Goal: Task Accomplishment & Management: Complete application form

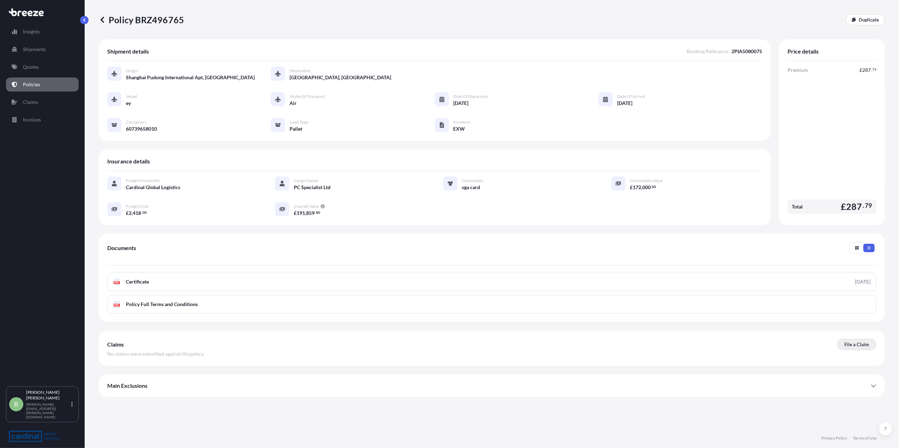
click at [869, 345] on link "File a Claim" at bounding box center [856, 344] width 39 height 11
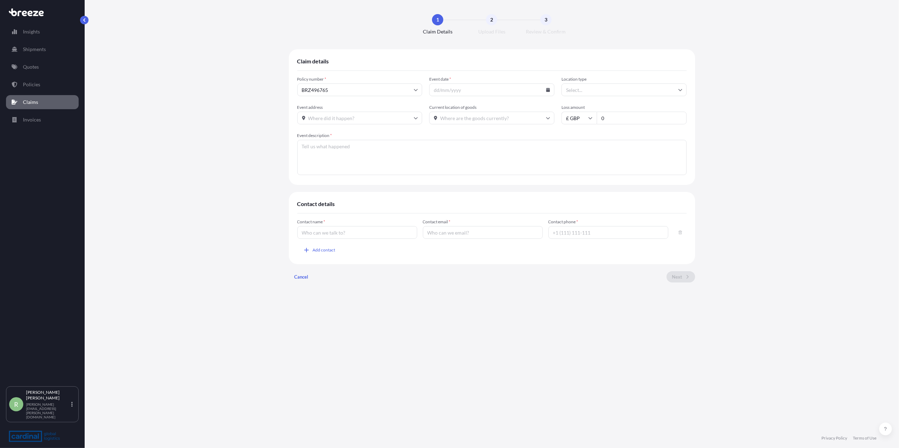
click at [549, 91] on icon at bounding box center [548, 90] width 4 height 4
click at [598, 93] on input "Location type" at bounding box center [623, 90] width 125 height 13
click at [602, 149] on div "Air" at bounding box center [624, 151] width 120 height 13
type input "Air"
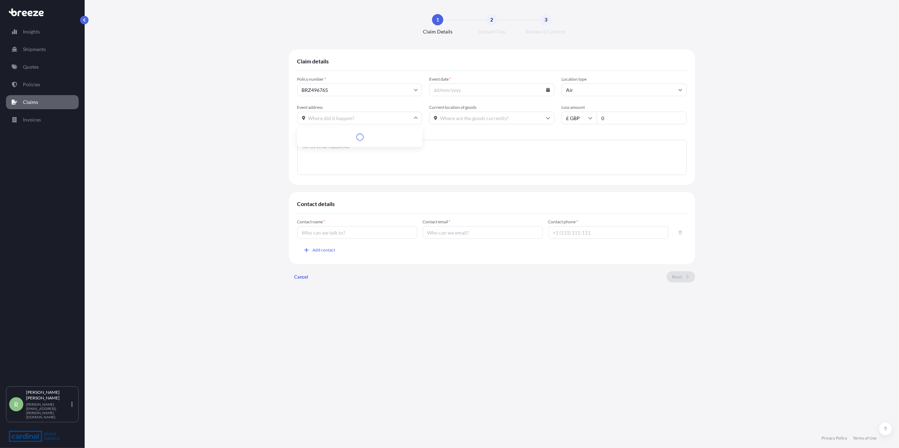
click at [372, 117] on input "Event address" at bounding box center [359, 118] width 125 height 13
click at [475, 123] on input "Current location of goods" at bounding box center [491, 118] width 125 height 13
click at [495, 117] on input "at the delivery address" at bounding box center [491, 118] width 125 height 13
drag, startPoint x: 492, startPoint y: 117, endPoint x: 422, endPoint y: 119, distance: 70.5
click at [422, 119] on div "Event address Current location of goods at the delivery address Avenue at [GEOG…" at bounding box center [491, 115] width 389 height 20
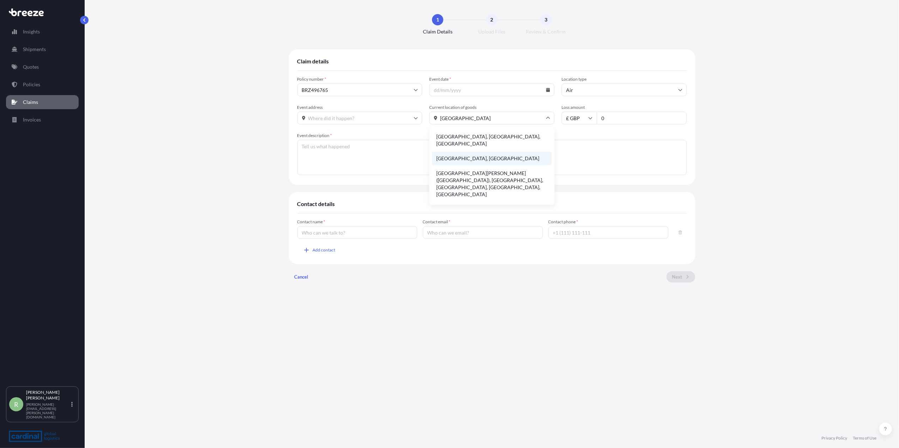
click at [459, 153] on li "[GEOGRAPHIC_DATA], [GEOGRAPHIC_DATA]" at bounding box center [492, 158] width 120 height 13
type input "[GEOGRAPHIC_DATA], [GEOGRAPHIC_DATA]"
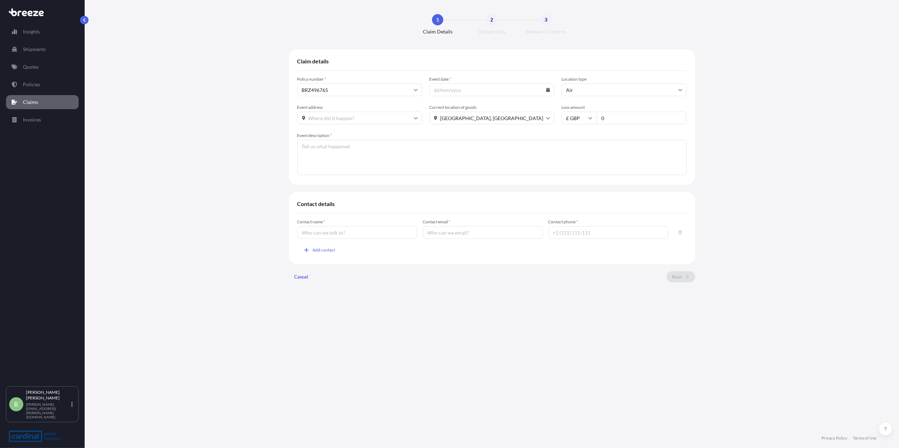
click at [629, 120] on input "0" at bounding box center [641, 118] width 90 height 13
drag, startPoint x: 629, startPoint y: 120, endPoint x: 549, endPoint y: 124, distance: 80.5
click at [549, 124] on div "Event address Current location of goods [GEOGRAPHIC_DATA], [GEOGRAPHIC_DATA] Lo…" at bounding box center [491, 115] width 389 height 20
click at [567, 116] on input "£ GBP" at bounding box center [578, 118] width 35 height 13
click at [587, 161] on div "€ EUR £ GBP $ USD ؋ AFN $ CAD ¥ CNY ¥ JPY zł PLN $ HKD" at bounding box center [578, 163] width 35 height 71
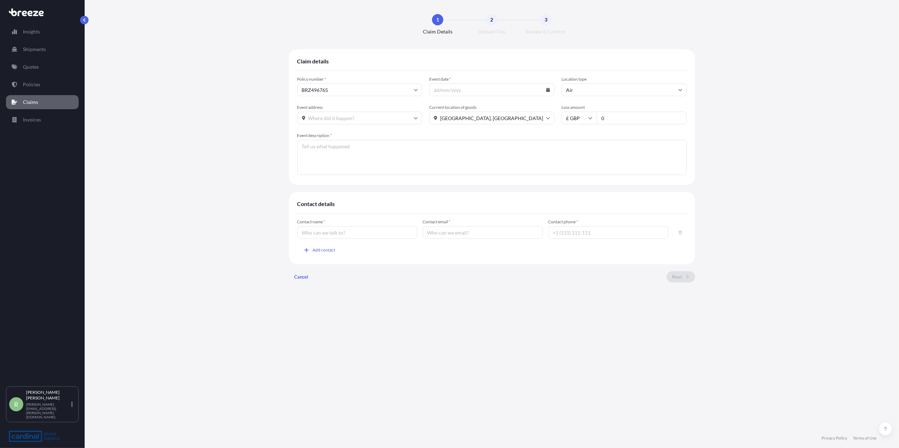
click at [584, 120] on input "£ GBP" at bounding box center [578, 118] width 35 height 13
drag, startPoint x: 576, startPoint y: 160, endPoint x: 597, endPoint y: 149, distance: 23.6
click at [576, 161] on div "$ USD" at bounding box center [579, 166] width 30 height 13
type input "$ USD"
click at [608, 121] on input "0" at bounding box center [641, 118] width 90 height 13
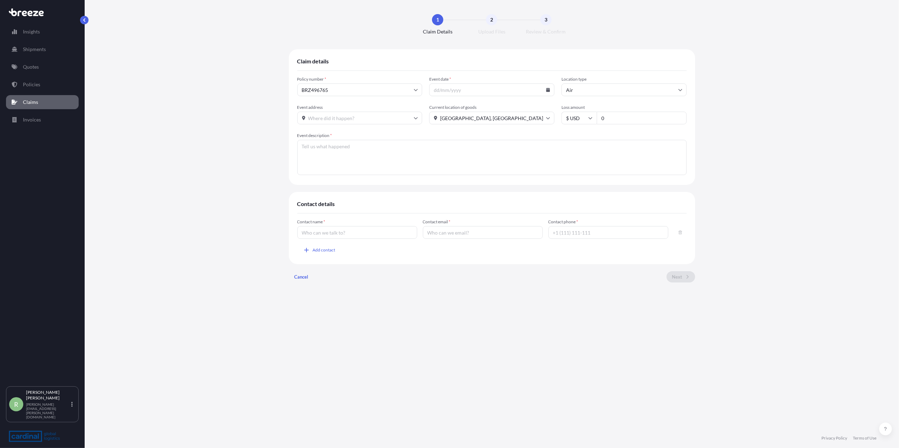
drag, startPoint x: 608, startPoint y: 121, endPoint x: 603, endPoint y: 120, distance: 5.7
click at [603, 120] on input "0" at bounding box center [641, 118] width 90 height 13
type input "1892"
click at [343, 143] on textarea "Event description *" at bounding box center [491, 157] width 389 height 35
click at [337, 229] on div "Contact name *" at bounding box center [357, 229] width 120 height 20
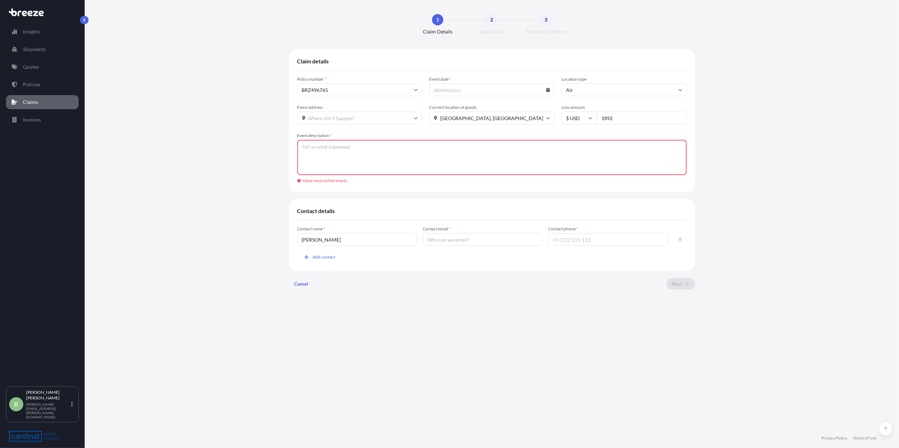
click at [314, 240] on input "[PERSON_NAME]" at bounding box center [357, 239] width 120 height 13
type input "[PERSON_NAME]"
click at [436, 241] on input "Contact email *" at bounding box center [483, 239] width 120 height 13
click at [467, 246] on div "Contact email * Value must not be empty" at bounding box center [483, 239] width 120 height 27
click at [464, 239] on input "Contact email *" at bounding box center [483, 239] width 120 height 13
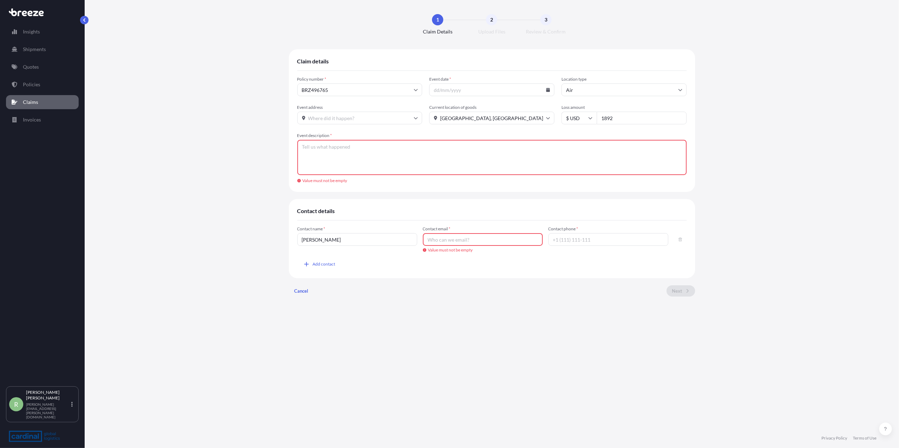
paste input "[PERSON_NAME] <[PERSON_NAME][EMAIL_ADDRESS][PERSON_NAME][DOMAIN_NAME]>"
click at [454, 241] on input "[PERSON_NAME] <[PERSON_NAME][EMAIL_ADDRESS][PERSON_NAME][DOMAIN_NAME]>" at bounding box center [483, 239] width 120 height 13
drag, startPoint x: 456, startPoint y: 240, endPoint x: 461, endPoint y: 244, distance: 6.4
click at [456, 240] on input "[PERSON_NAME] <[PERSON_NAME][EMAIL_ADDRESS][PERSON_NAME][DOMAIN_NAME]>" at bounding box center [483, 239] width 120 height 13
click at [529, 238] on input "[PERSON_NAME] [PERSON_NAME][EMAIL_ADDRESS][PERSON_NAME][DOMAIN_NAME]>" at bounding box center [483, 239] width 120 height 13
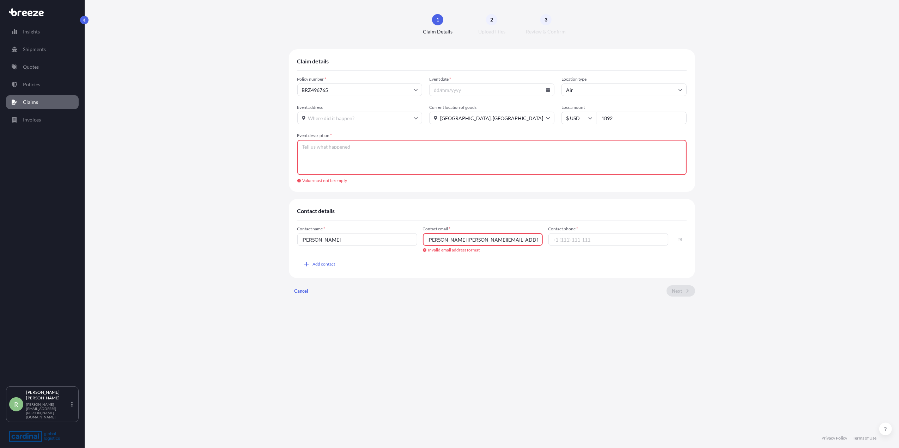
drag, startPoint x: 453, startPoint y: 240, endPoint x: 414, endPoint y: 240, distance: 39.1
click at [414, 240] on div "Contact name * [PERSON_NAME] Contact email * [PERSON_NAME] [PERSON_NAME][EMAIL_…" at bounding box center [491, 239] width 389 height 27
type input "[PERSON_NAME][EMAIL_ADDRESS][PERSON_NAME][DOMAIN_NAME]"
click at [620, 240] on input "Contact phone *" at bounding box center [608, 239] width 120 height 13
click at [344, 119] on input "Event address" at bounding box center [359, 118] width 125 height 13
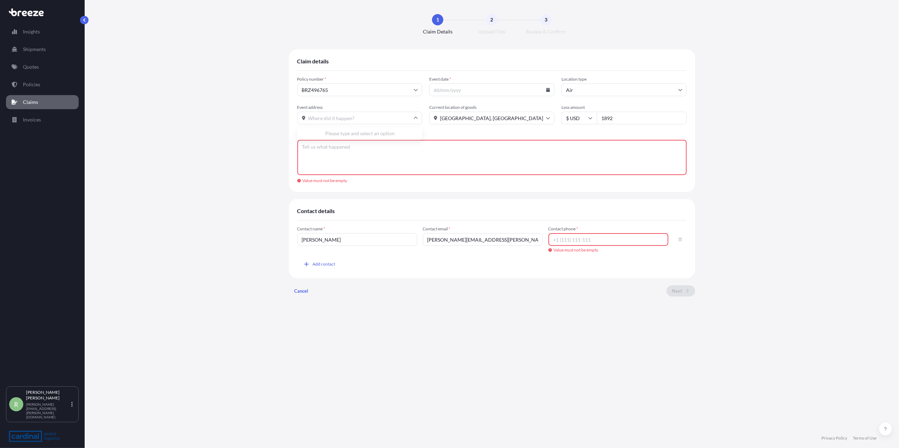
click at [495, 92] on input "Event date *" at bounding box center [491, 90] width 125 height 13
click at [549, 92] on input "Event date *" at bounding box center [491, 90] width 125 height 13
click at [545, 91] on input "Event date *" at bounding box center [491, 90] width 125 height 13
click at [549, 88] on icon at bounding box center [548, 90] width 4 height 4
click at [448, 176] on button "18" at bounding box center [453, 170] width 11 height 11
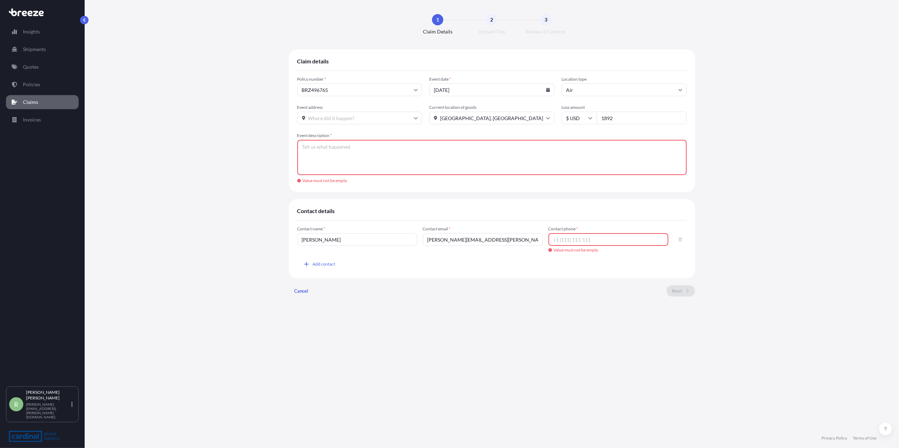
type input "[DATE]"
click at [414, 161] on textarea "Event description *" at bounding box center [491, 157] width 389 height 35
click at [305, 161] on textarea "Event description *" at bounding box center [491, 157] width 389 height 35
type textarea "W"
drag, startPoint x: 393, startPoint y: 241, endPoint x: 247, endPoint y: 241, distance: 145.6
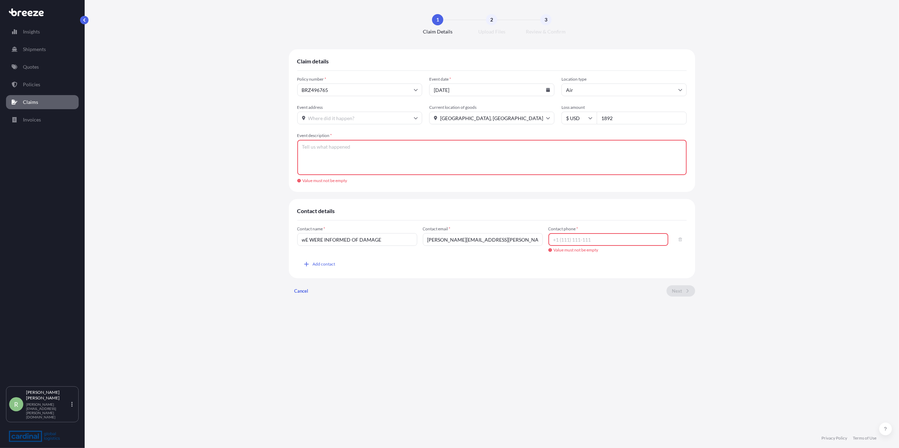
click at [247, 241] on div "Claim details Policy number * BRZ496765 Event date * [DATE] Location type Air E…" at bounding box center [492, 175] width 786 height 253
type input "wE WERE INFORMED OF DAMAGE"
click at [343, 157] on textarea "Event description *" at bounding box center [491, 157] width 389 height 35
paste textarea "wE WERE INFORMED OF DAMAGE"
drag, startPoint x: 393, startPoint y: 146, endPoint x: 155, endPoint y: 153, distance: 237.4
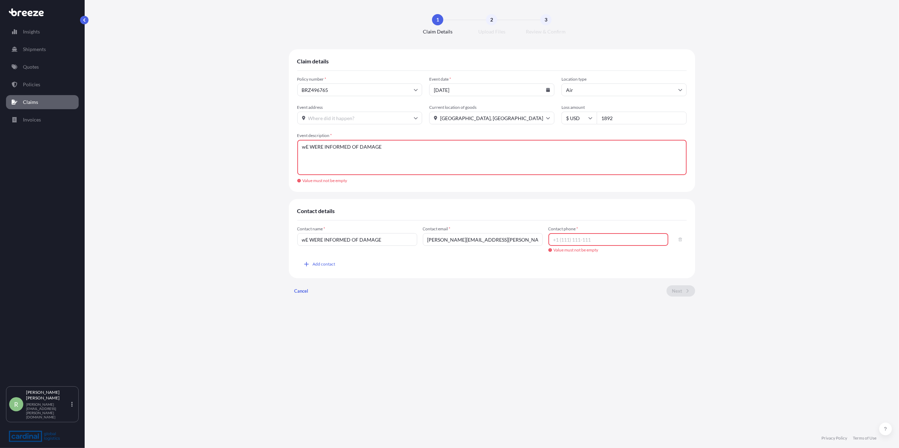
click at [161, 152] on div "Claim details Policy number * BRZ496765 Event date * [DATE] Location type Air E…" at bounding box center [492, 175] width 786 height 253
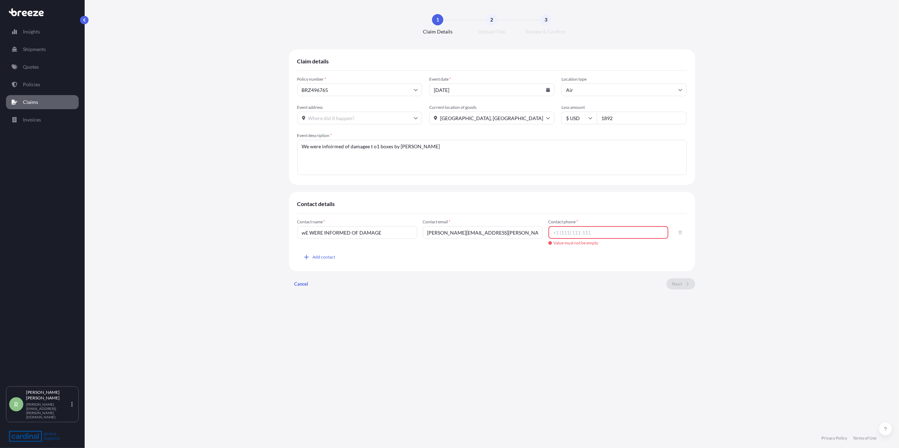
click at [359, 151] on textarea "We were infoirmed of damagee t o1 boxes by [PERSON_NAME]" at bounding box center [491, 157] width 389 height 35
click at [369, 147] on textarea "We were infoirmed of damage t o1 boxes by [PERSON_NAME]" at bounding box center [491, 157] width 389 height 35
click at [336, 150] on textarea "We were infoirmed of damage to1 boxes by [PERSON_NAME]" at bounding box center [491, 157] width 389 height 35
click at [408, 147] on textarea "We were informed of damage to1 boxes by [PERSON_NAME]" at bounding box center [491, 157] width 389 height 35
click at [370, 147] on textarea "We were informed of damage to1 boxes by [PERSON_NAME]" at bounding box center [491, 157] width 389 height 35
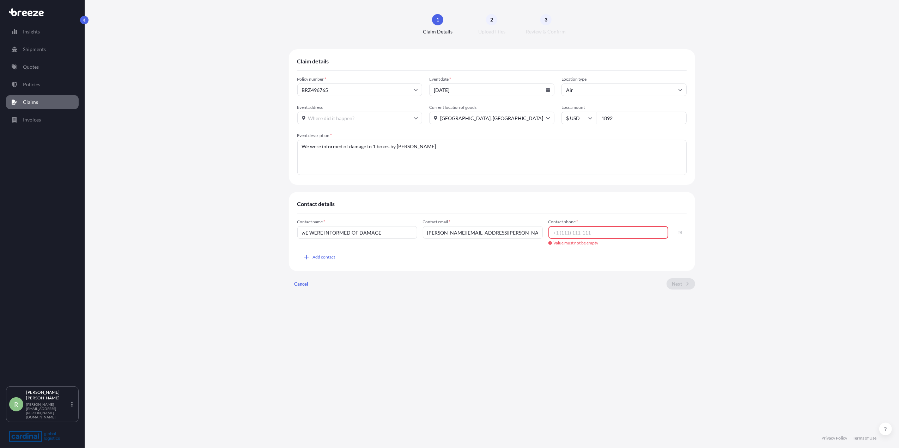
click at [415, 150] on textarea "We were informed of damage to 1 boxes by [PERSON_NAME]" at bounding box center [491, 157] width 389 height 35
type textarea "We were informed of damage to 1 boxes by [PERSON_NAME]. We have had some pictur…"
click at [539, 152] on textarea "We were informed of damage to 1 boxes by [PERSON_NAME]. We have had some pictur…" at bounding box center [491, 157] width 389 height 35
drag, startPoint x: 384, startPoint y: 236, endPoint x: 259, endPoint y: 236, distance: 124.4
click at [259, 236] on div "Claim details Policy number * BRZ496765 Event date * [DATE] Location type Air E…" at bounding box center [492, 172] width 786 height 246
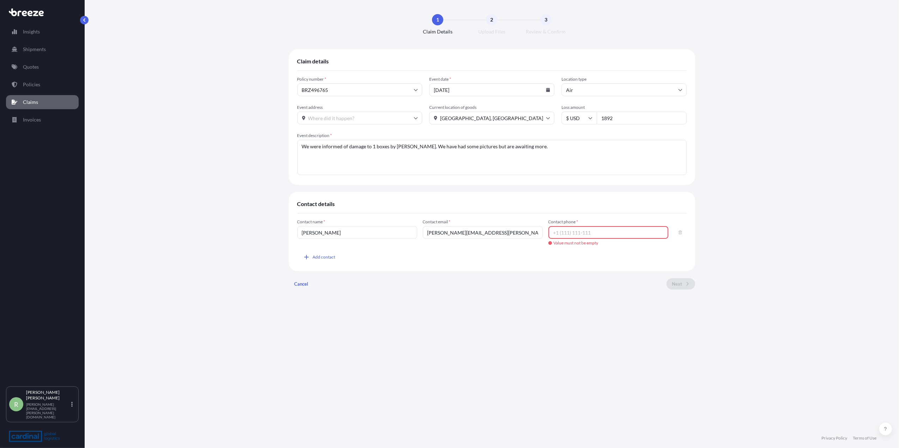
type input "[PERSON_NAME]"
click at [599, 255] on div "Contact name * [PERSON_NAME] Contact email * [PERSON_NAME][EMAIL_ADDRESS][PERSO…" at bounding box center [491, 241] width 389 height 44
click at [630, 234] on input "Contact phone *" at bounding box center [608, 232] width 120 height 13
paste input ": [PHONE_NUMBER]"
click at [558, 233] on input ": [PHONE_NUMBER]" at bounding box center [608, 232] width 120 height 13
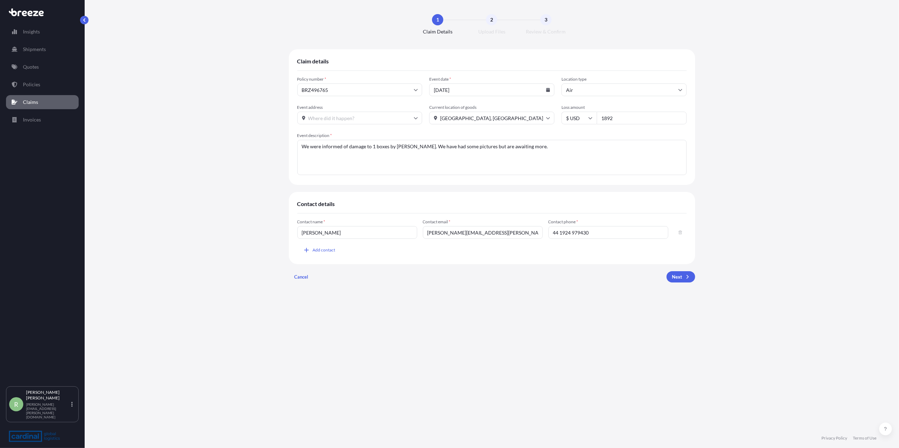
type input "44 1924 979430"
